Goal: Task Accomplishment & Management: Use online tool/utility

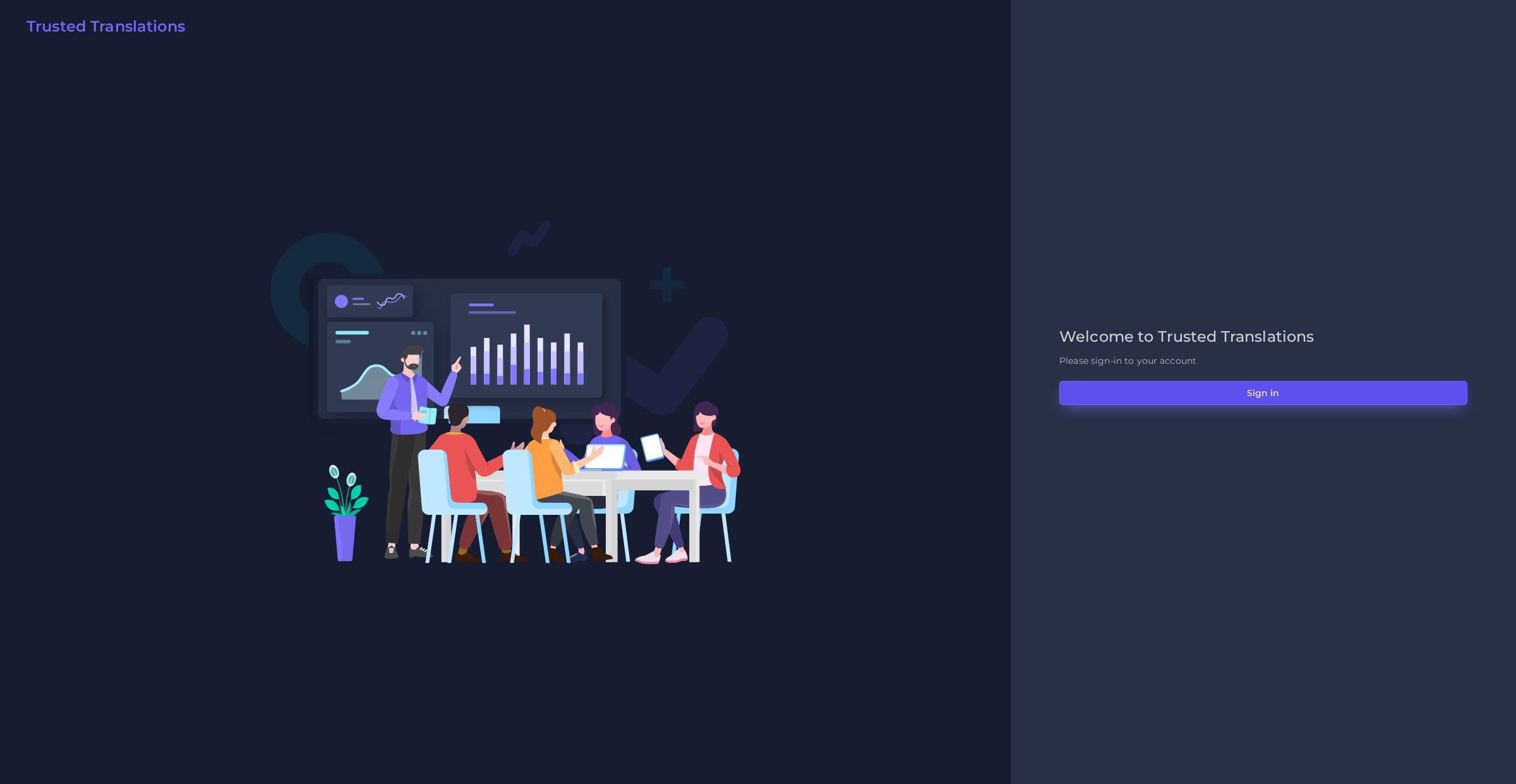
click at [1103, 383] on button "Sign in" at bounding box center [1263, 393] width 408 height 24
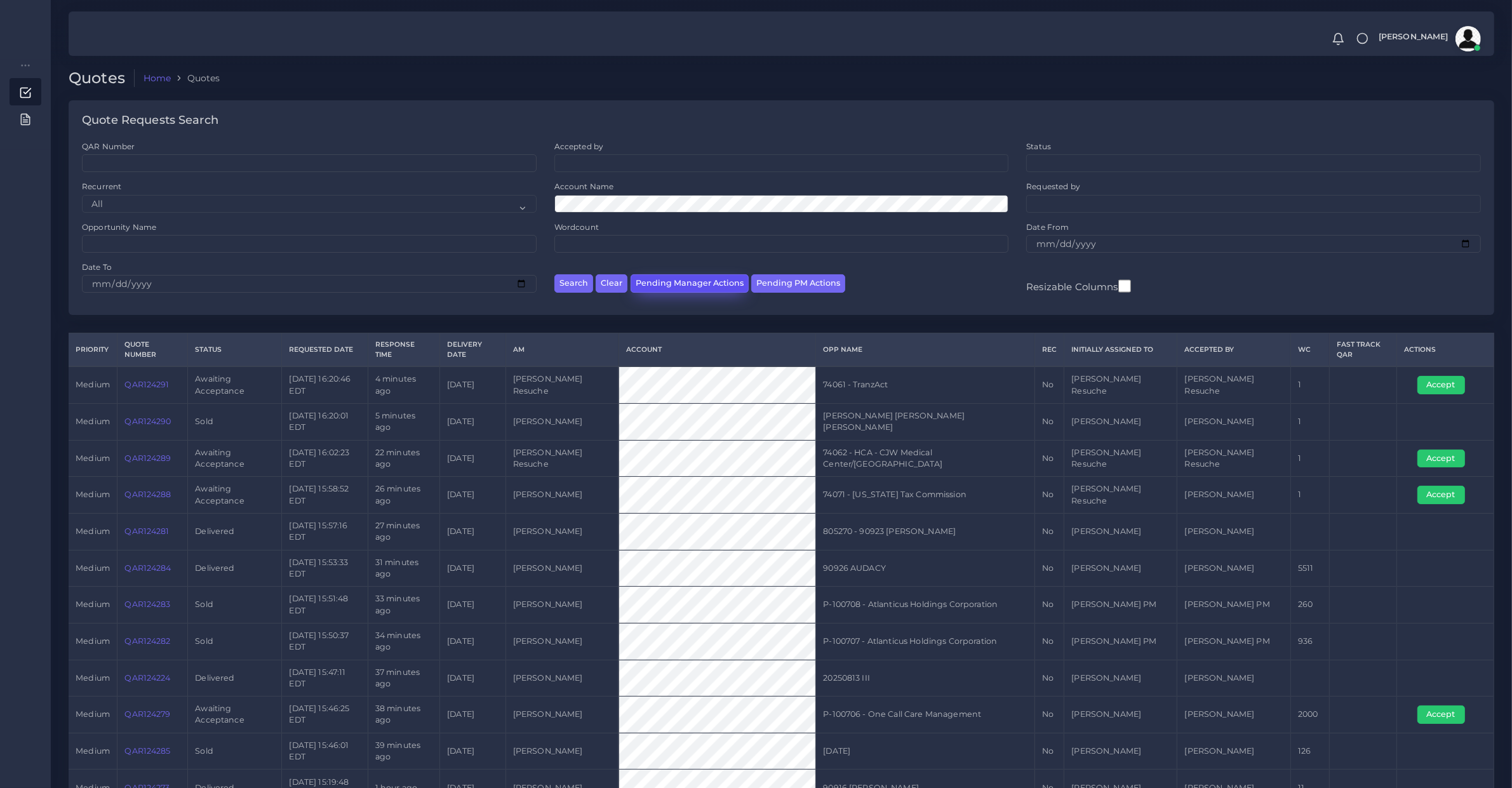
click at [723, 285] on button "Pending Manager Actions" at bounding box center [689, 283] width 118 height 18
select select "awaiting_manager_initial_review"
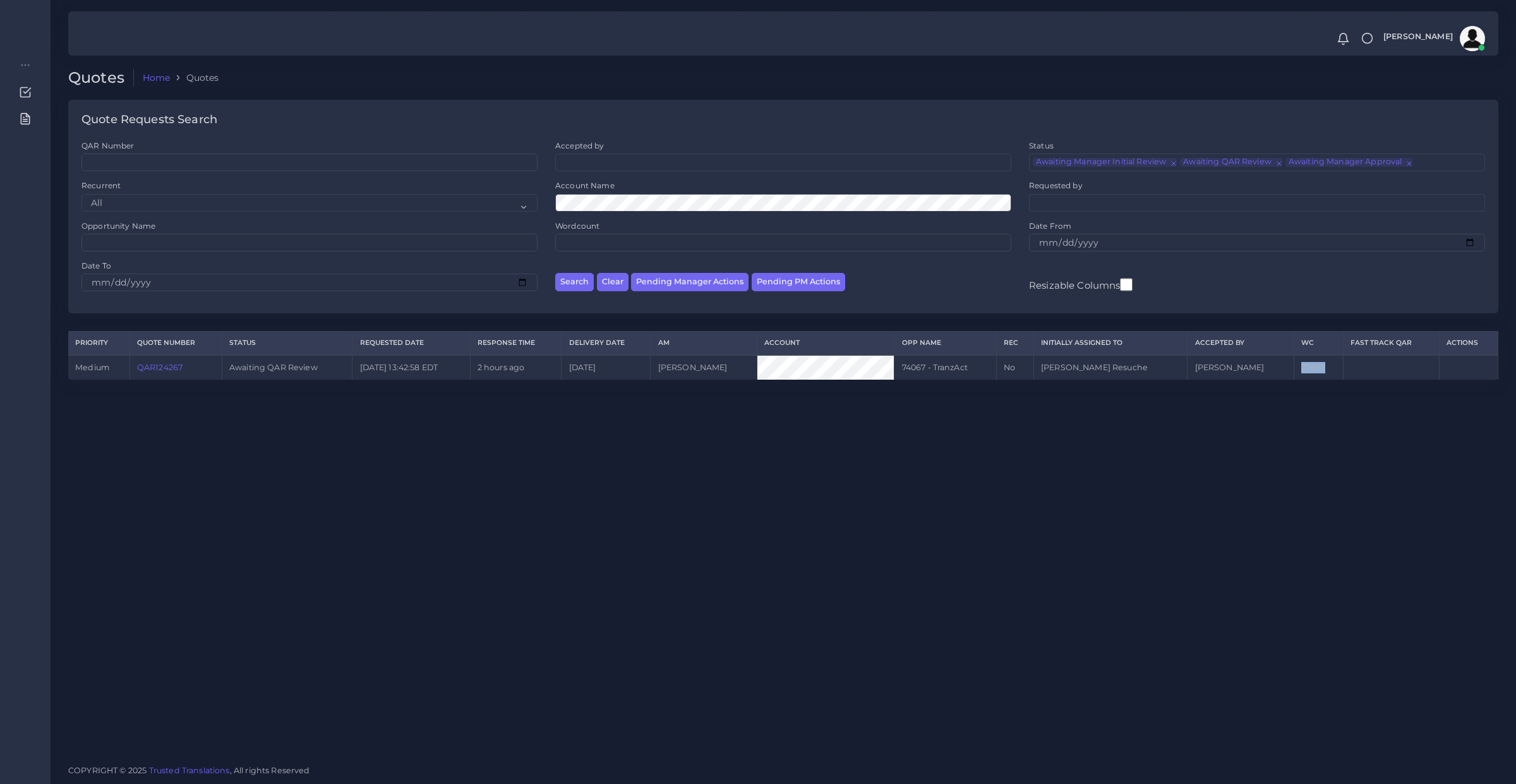
drag, startPoint x: 1288, startPoint y: 366, endPoint x: 1317, endPoint y: 366, distance: 29.0
click at [1317, 366] on td "27697" at bounding box center [1319, 367] width 49 height 24
click at [180, 370] on link "QAR124267" at bounding box center [160, 367] width 45 height 10
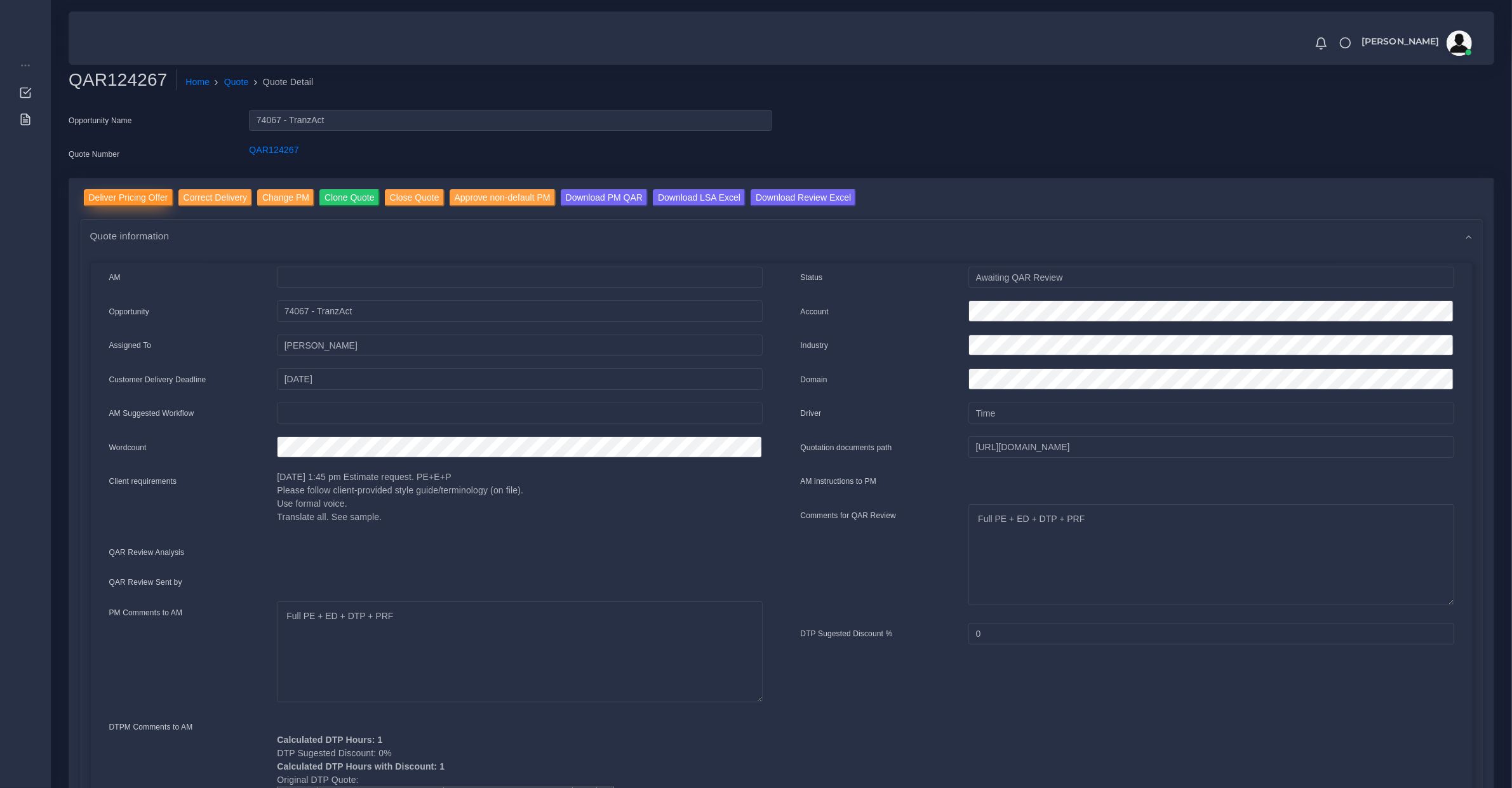
click at [147, 202] on input "Deliver Pricing Offer" at bounding box center [128, 198] width 90 height 17
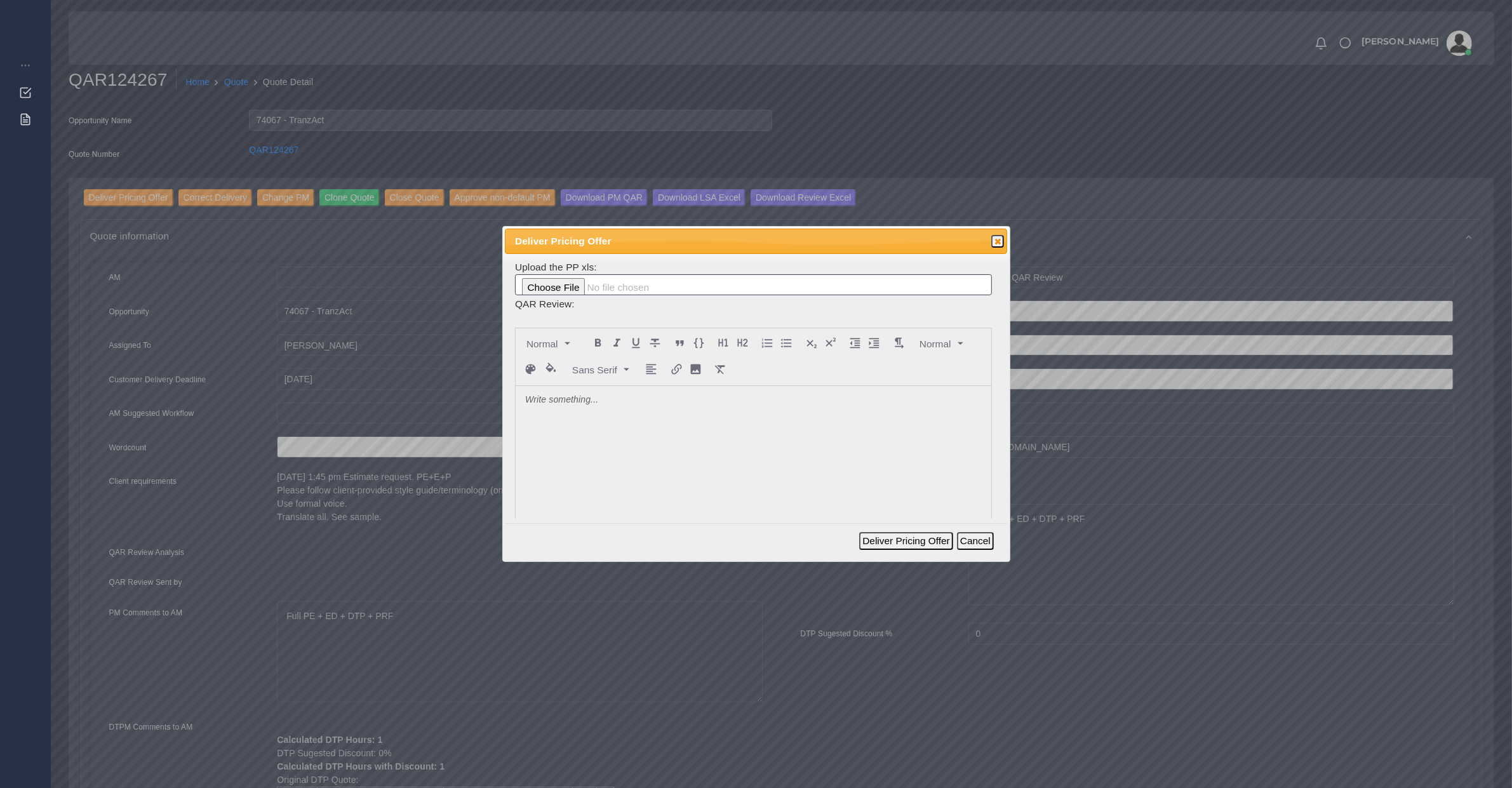
click at [607, 446] on div at bounding box center [753, 481] width 476 height 190
click at [894, 544] on button "Deliver Pricing Offer" at bounding box center [905, 541] width 93 height 17
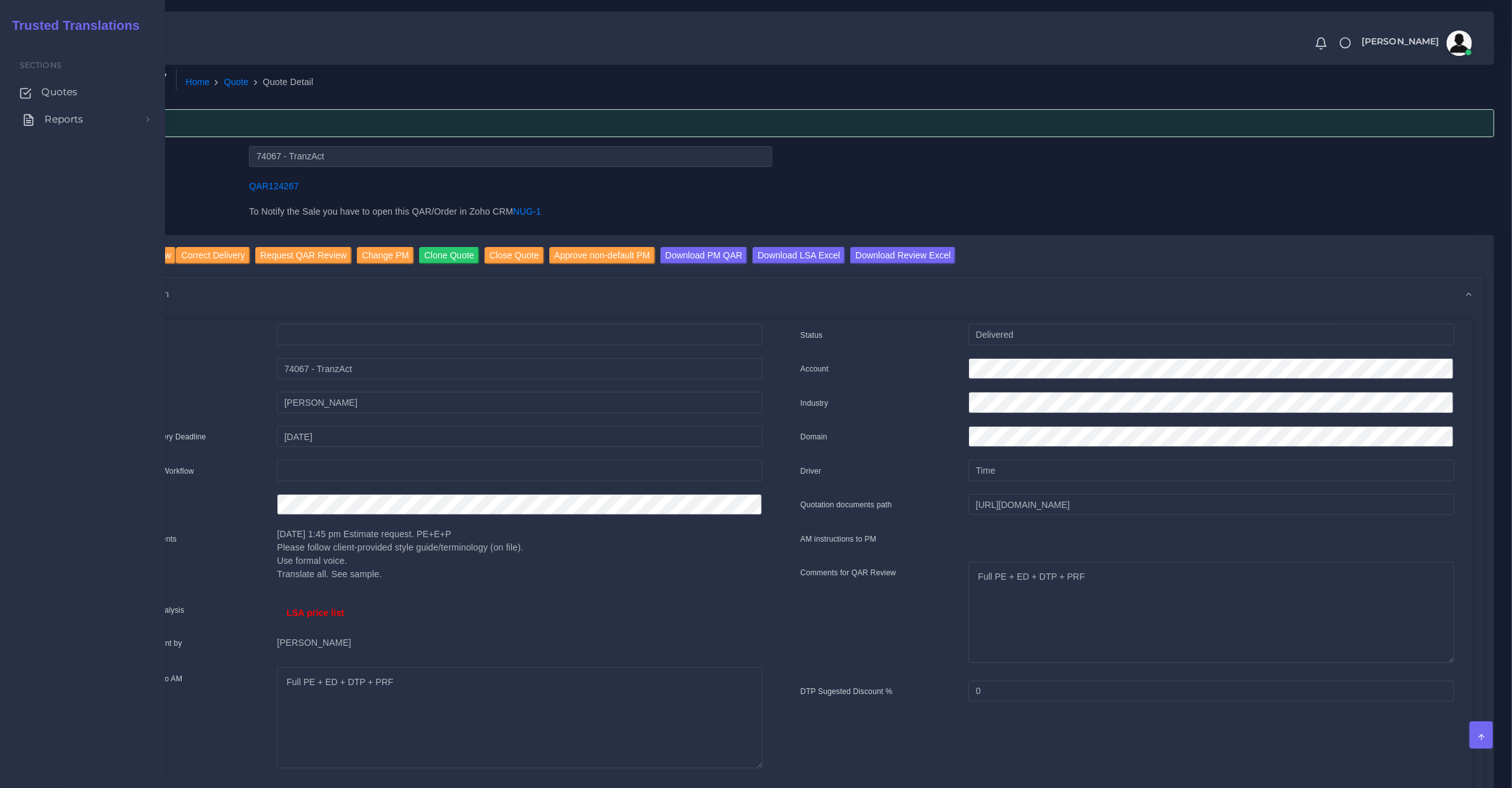
drag, startPoint x: 46, startPoint y: 96, endPoint x: 51, endPoint y: 106, distance: 11.2
click at [46, 96] on span "Quotes" at bounding box center [58, 92] width 36 height 14
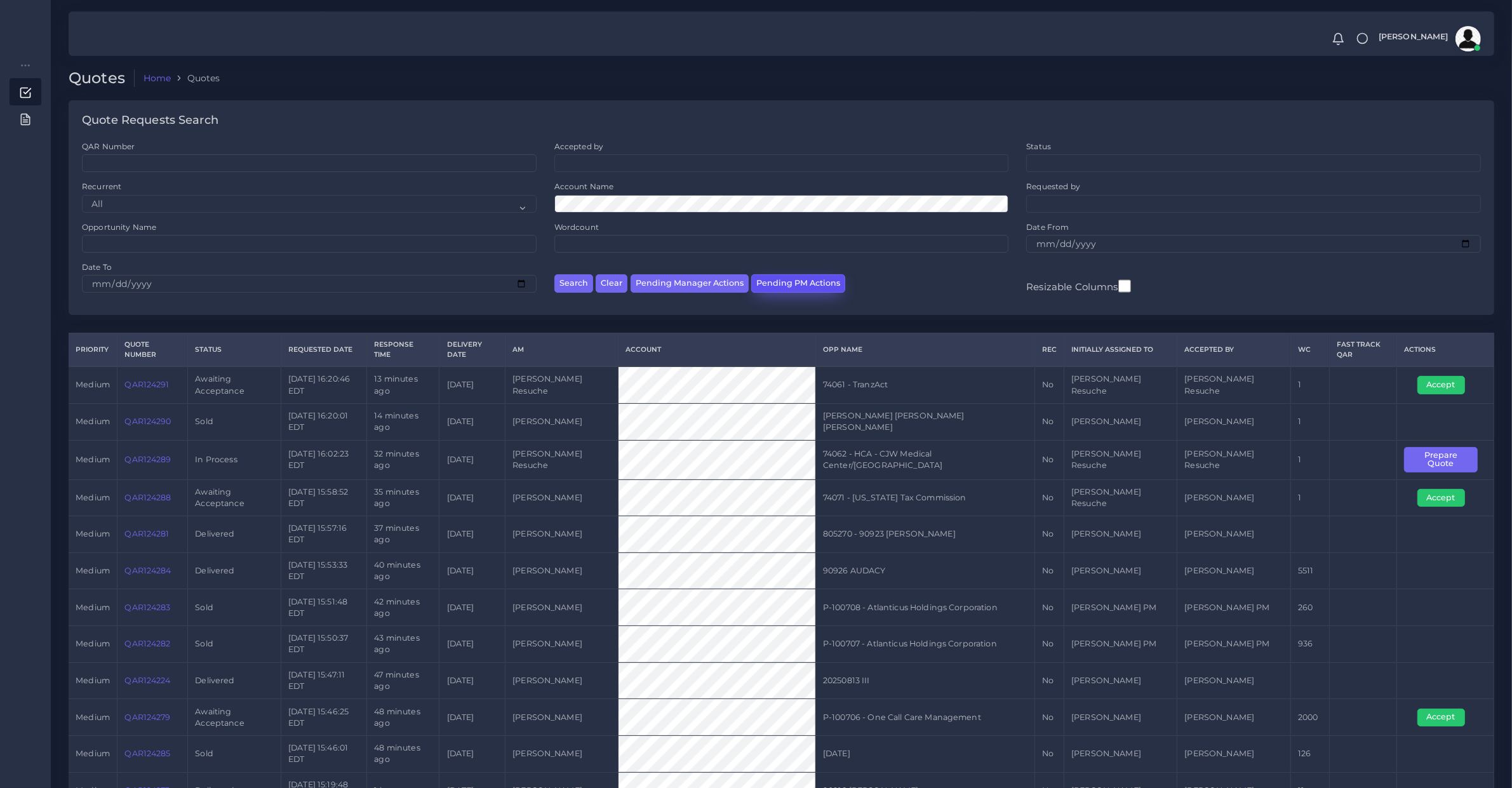
click at [816, 278] on button "Pending PM Actions" at bounding box center [799, 283] width 94 height 18
select select "awaiting_acceptance"
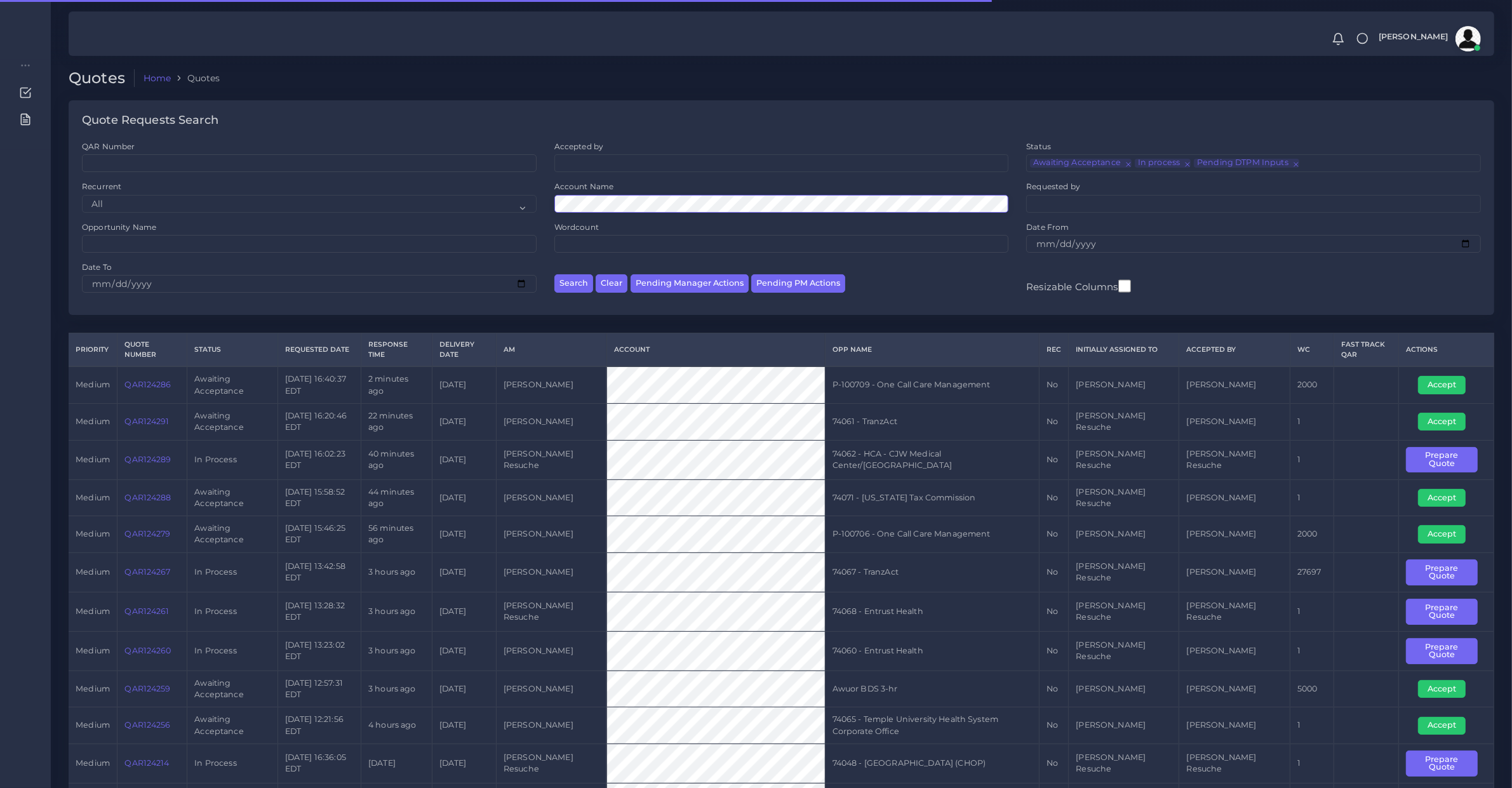
click at [554, 274] on button "Search" at bounding box center [574, 283] width 38 height 18
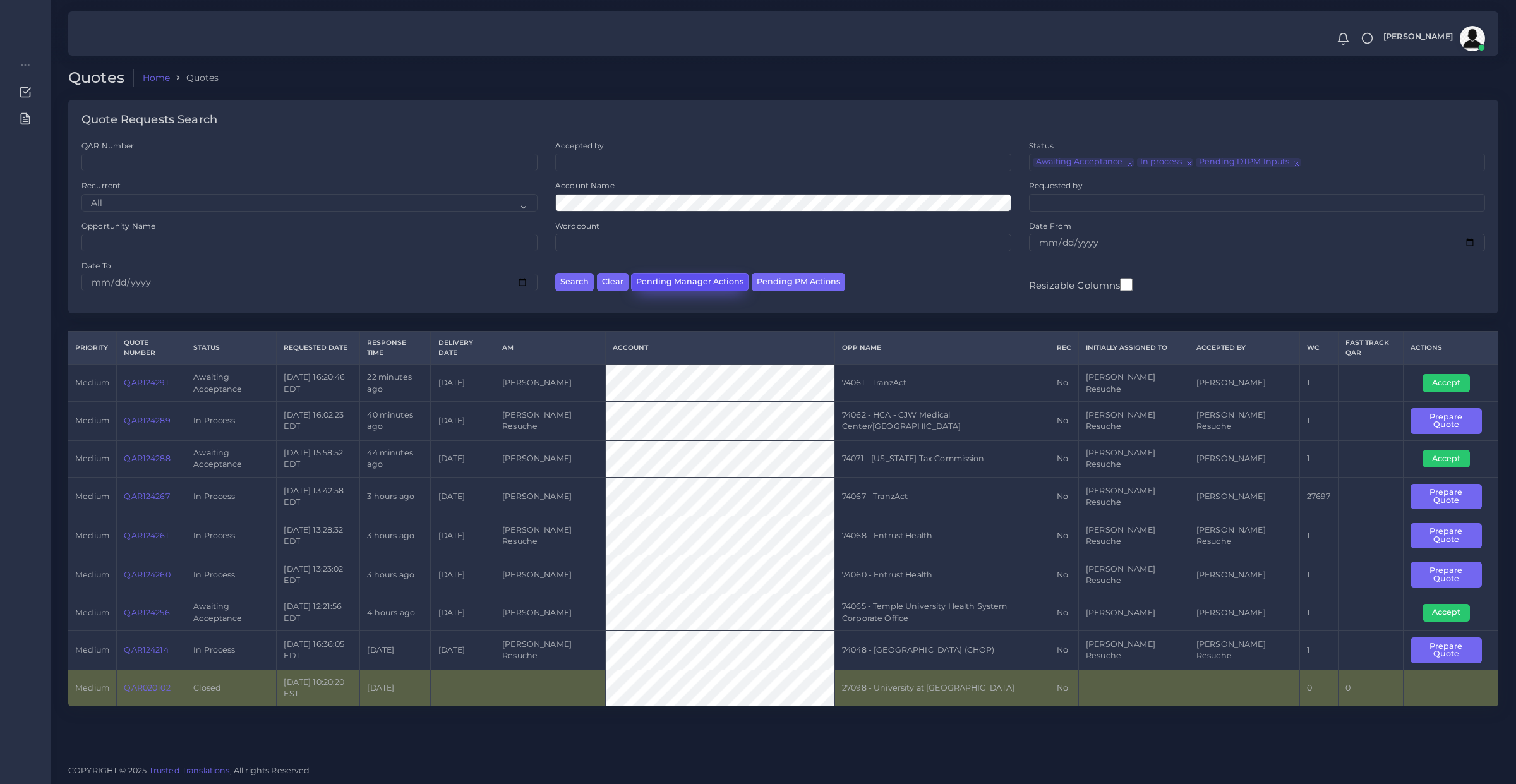
click at [693, 281] on button "Pending Manager Actions" at bounding box center [689, 281] width 117 height 18
select select "awaiting_manager_initial_review"
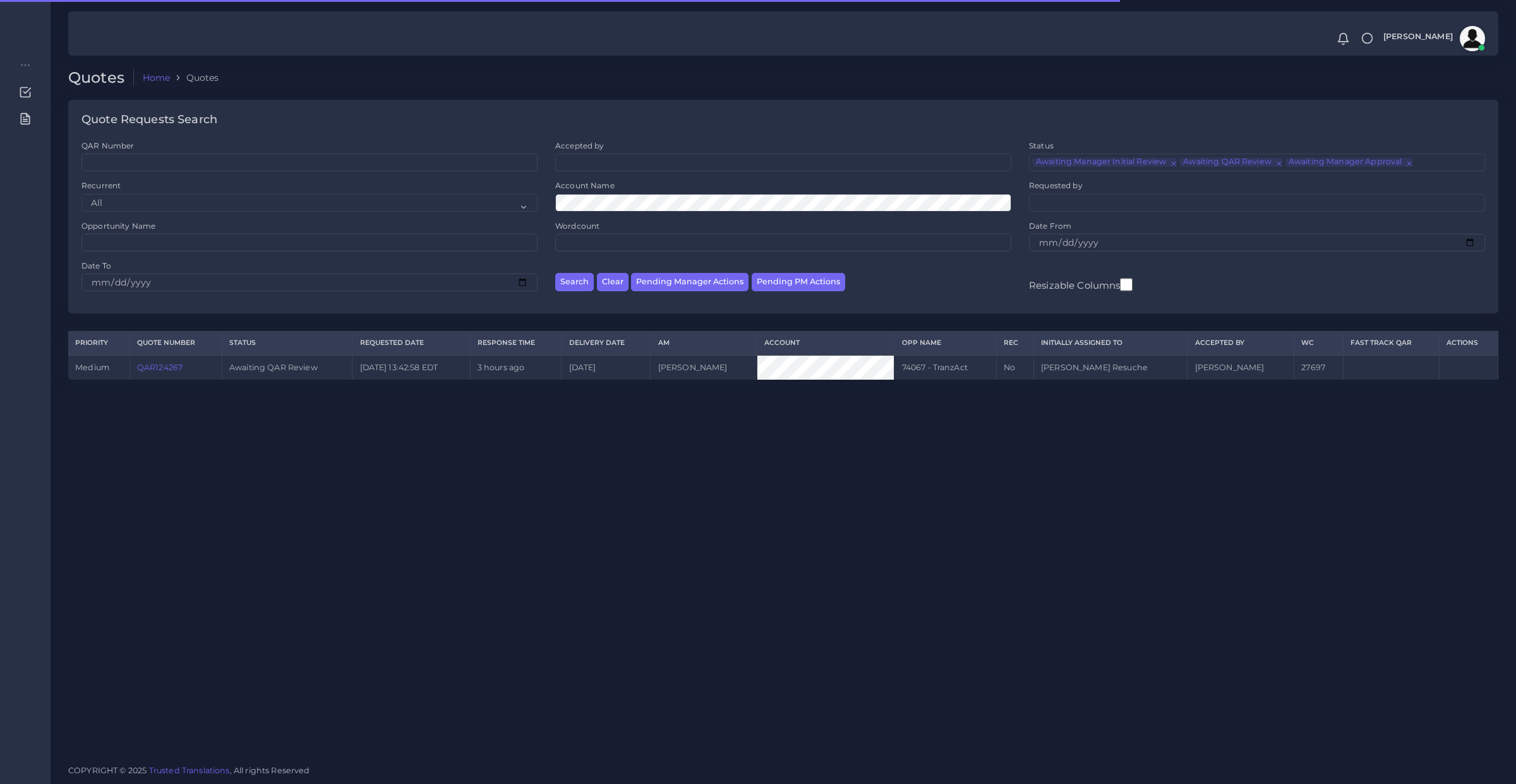
click at [158, 367] on link "QAR124267" at bounding box center [160, 367] width 45 height 10
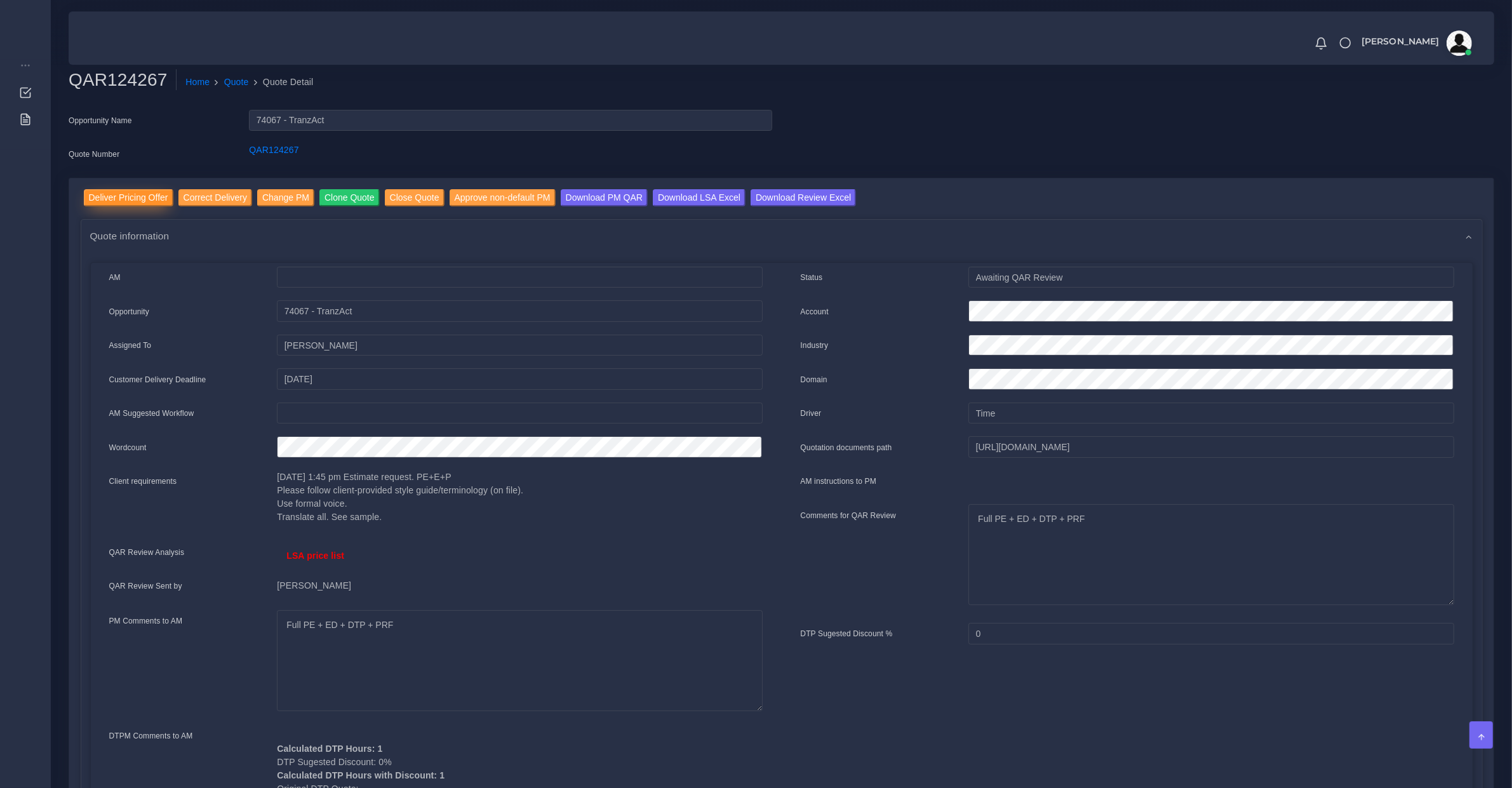
click at [134, 203] on input "Deliver Pricing Offer" at bounding box center [128, 198] width 90 height 17
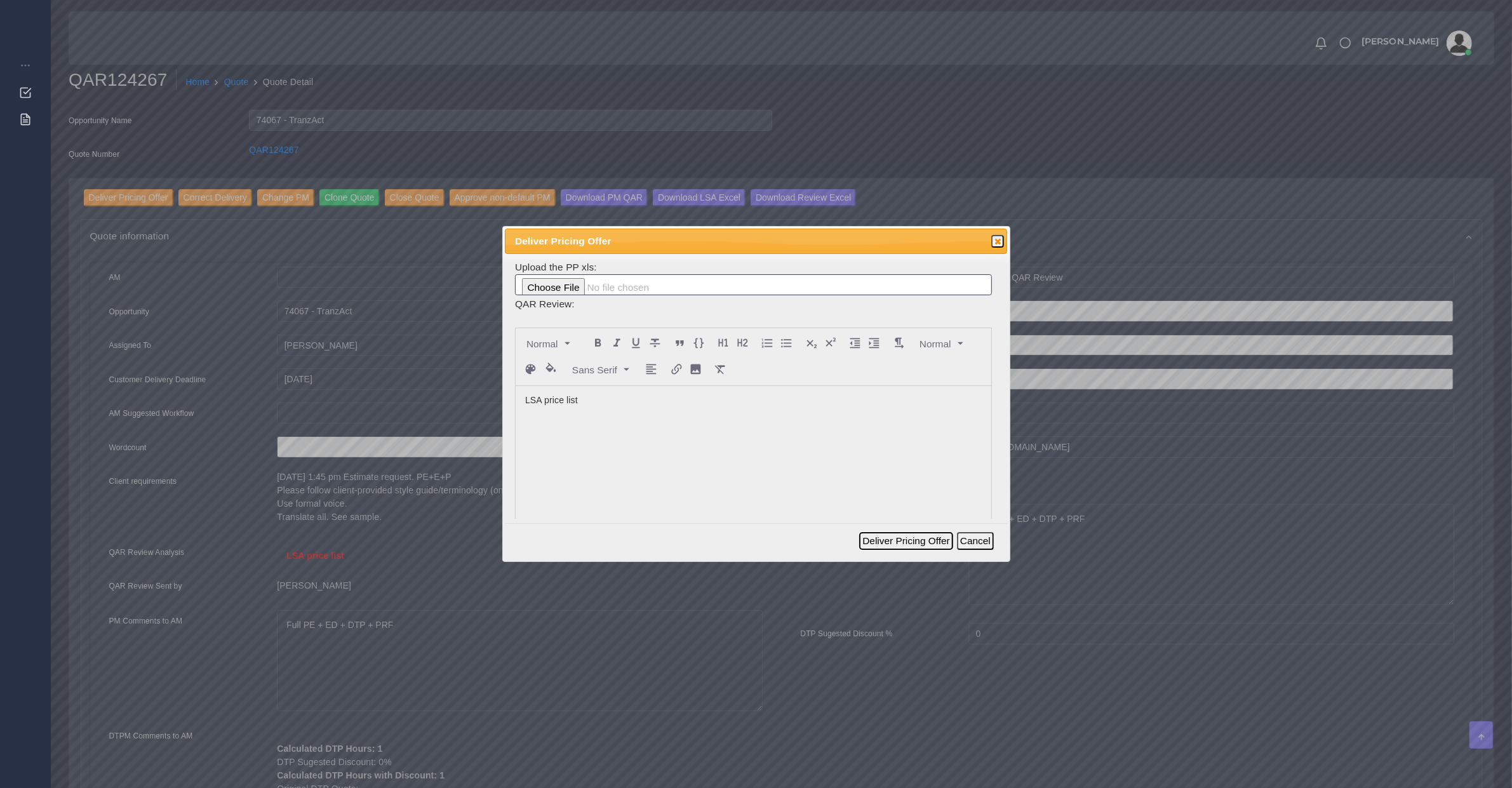
click at [912, 542] on button "Deliver Pricing Offer" at bounding box center [905, 541] width 93 height 17
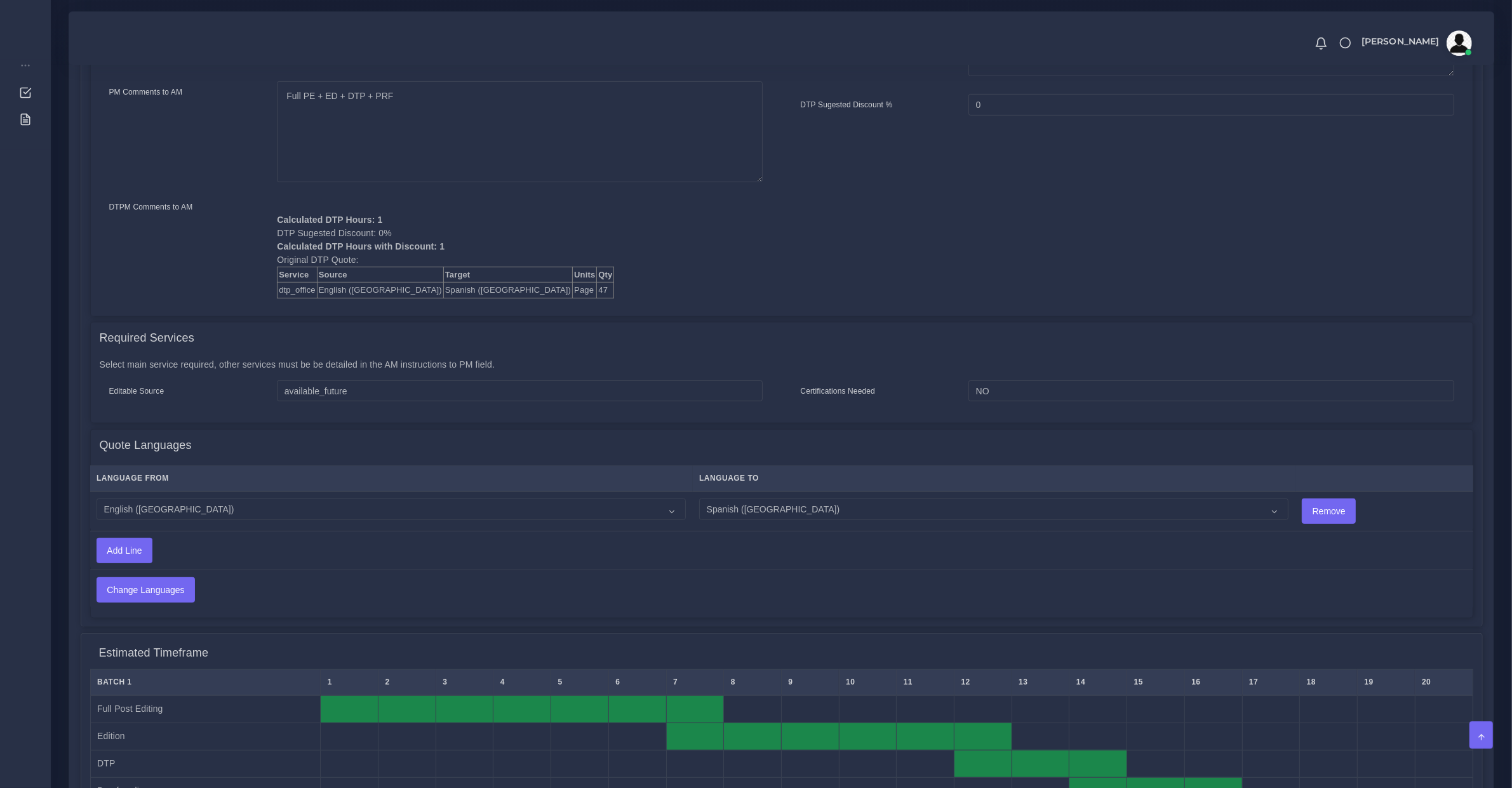
scroll to position [793, 0]
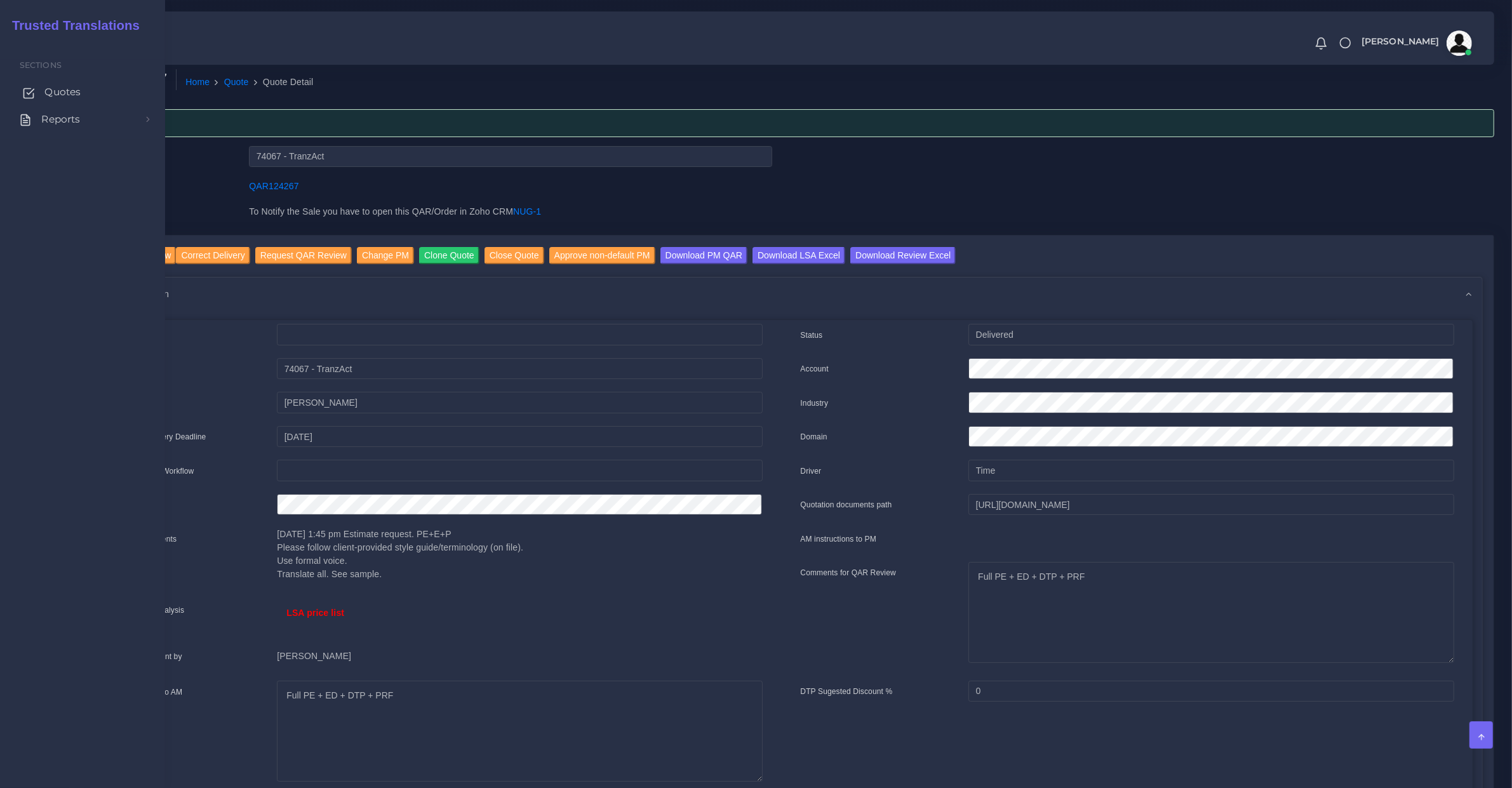
click at [51, 91] on span "Quotes" at bounding box center [62, 92] width 36 height 14
